Goal: Information Seeking & Learning: Check status

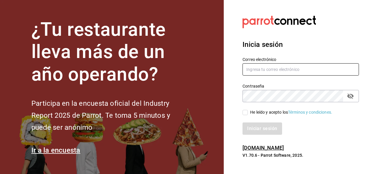
type input "[PERSON_NAME][EMAIL_ADDRESS][PERSON_NAME][DOMAIN_NAME]"
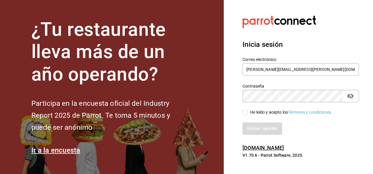
click at [243, 114] on input "He leído y acepto los Términos y condiciones." at bounding box center [244, 112] width 5 height 5
checkbox input "true"
click at [256, 130] on button "Iniciar sesión" at bounding box center [262, 129] width 40 height 12
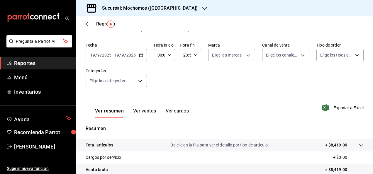
scroll to position [13, 0]
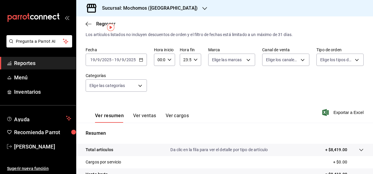
click at [202, 10] on icon "button" at bounding box center [204, 8] width 5 height 5
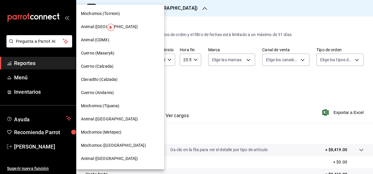
click at [97, 106] on span "Mochomos (Tijuana)" at bounding box center [100, 106] width 38 height 6
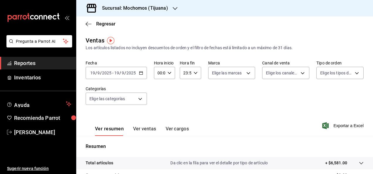
click at [29, 63] on span "Reportes" at bounding box center [42, 63] width 57 height 8
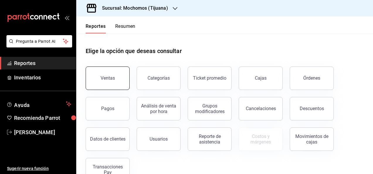
click at [109, 74] on button "Ventas" at bounding box center [108, 78] width 44 height 23
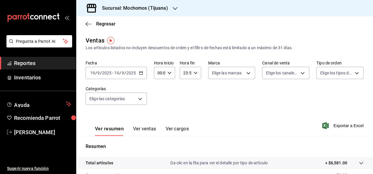
click at [26, 65] on span "Reportes" at bounding box center [42, 63] width 57 height 8
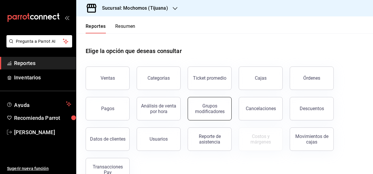
click at [205, 106] on div "Grupos modificadores" at bounding box center [209, 108] width 36 height 11
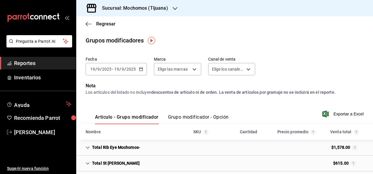
click at [102, 69] on input "2025" at bounding box center [107, 69] width 10 height 5
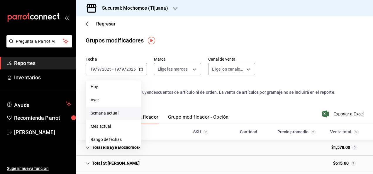
click at [105, 112] on span "Semana actual" at bounding box center [113, 113] width 45 height 6
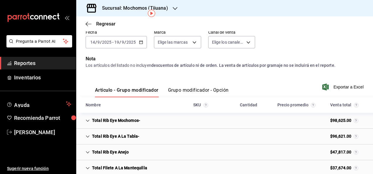
scroll to position [27, 0]
click at [201, 91] on button "Grupo modificador - Opción" at bounding box center [198, 92] width 61 height 10
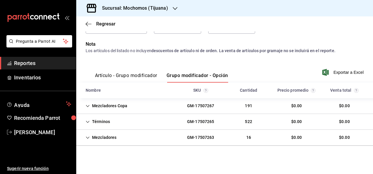
scroll to position [47, 0]
click at [97, 140] on div "Mezcladores" at bounding box center [101, 137] width 40 height 11
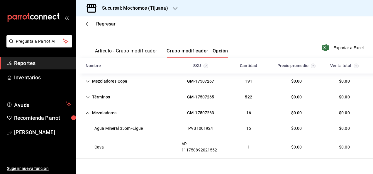
scroll to position [66, 0]
click at [88, 100] on icon "Cell" at bounding box center [88, 98] width 4 height 4
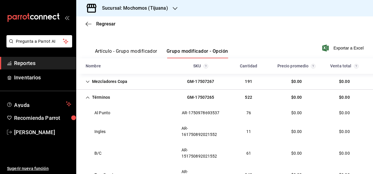
click at [99, 87] on div "Mezcladores Copa" at bounding box center [106, 81] width 51 height 11
